Goal: Task Accomplishment & Management: Use online tool/utility

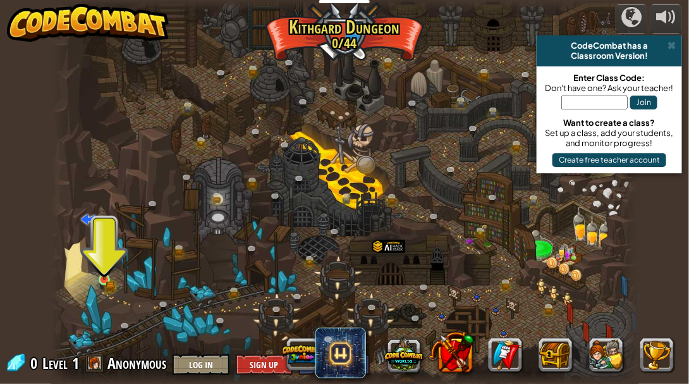
click at [104, 270] on img at bounding box center [105, 266] width 8 height 8
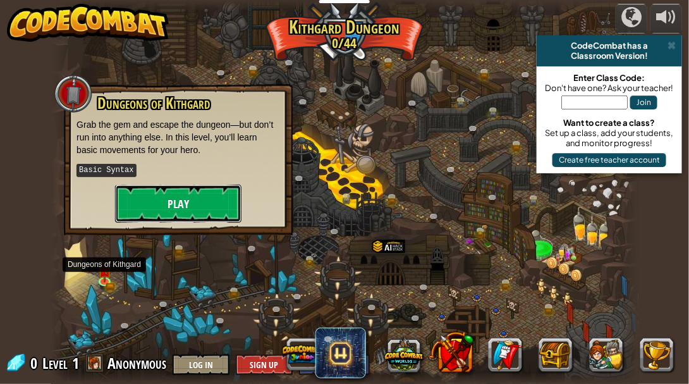
click at [226, 204] on button "Play" at bounding box center [178, 204] width 126 height 38
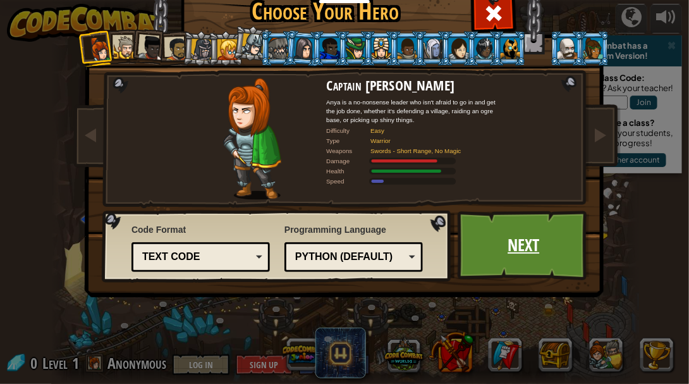
click at [528, 236] on link "Next" at bounding box center [524, 246] width 132 height 70
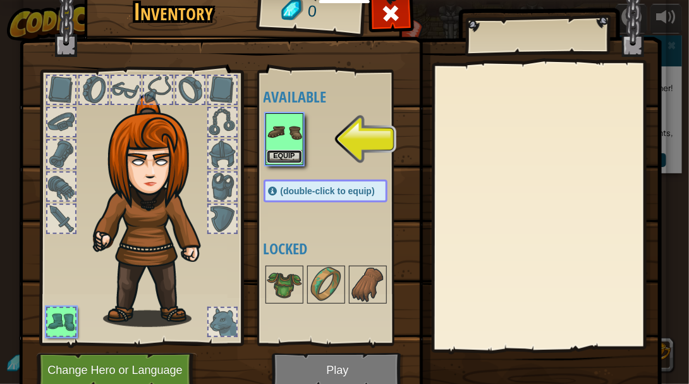
click at [284, 161] on button "Equip" at bounding box center [284, 156] width 35 height 13
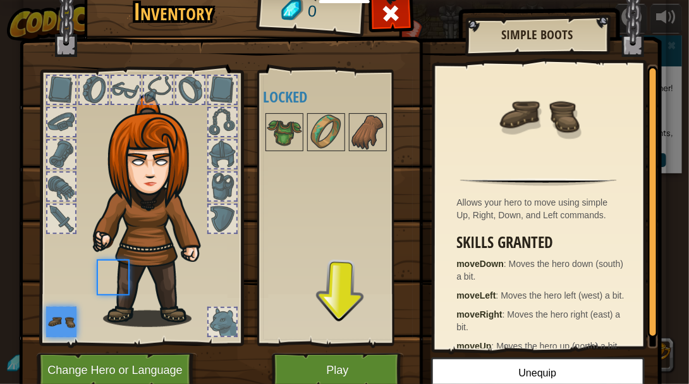
click at [291, 157] on div "Available Equip (double-click to equip) Locked" at bounding box center [338, 208] width 149 height 264
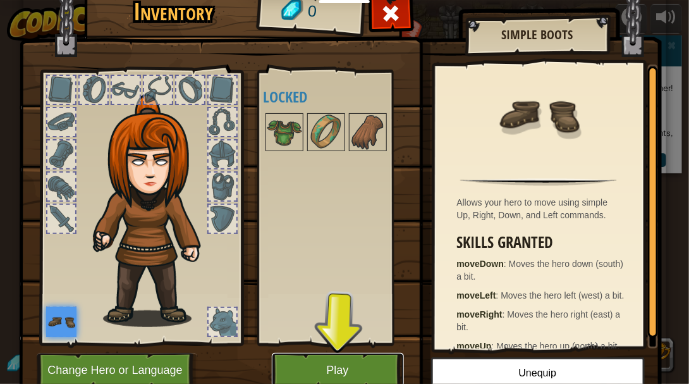
click at [364, 360] on button "Play" at bounding box center [338, 370] width 132 height 35
